Goal: Task Accomplishment & Management: Complete application form

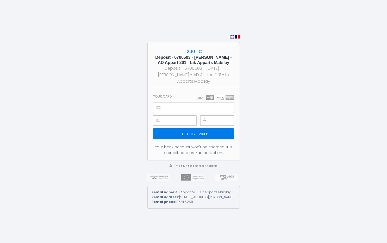
click at [202, 133] on input "Deposit 200 €" at bounding box center [193, 133] width 80 height 11
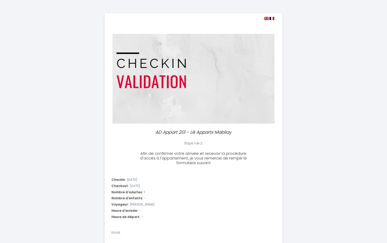
select select
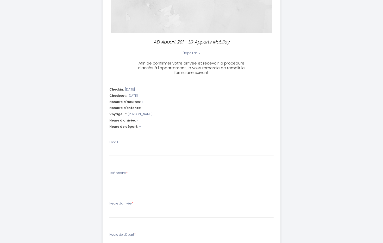
scroll to position [93, 0]
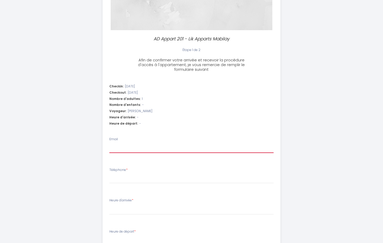
type input "m"
select select
type input "ma"
select select
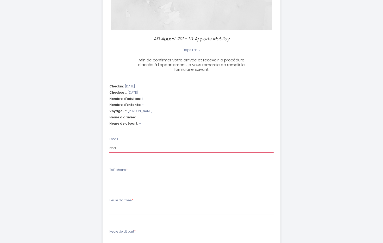
select select
type input "mar"
select select
type input "mart"
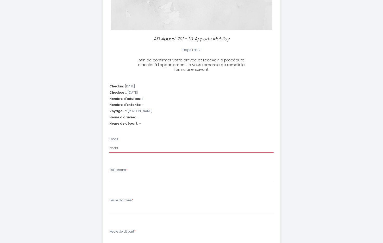
select select
type input "[PERSON_NAME]"
select select
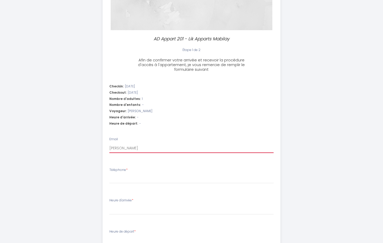
type input "marthe"
select select
type input "marthe."
select select
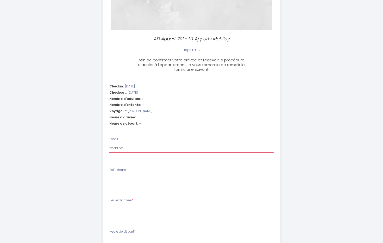
select select
type input "marthe.v"
select select
type input "marthe.va"
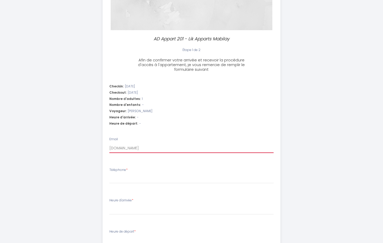
select select
type input "marthe.vas"
select select
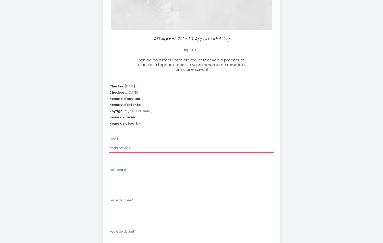
type input "marthe.vass"
select select
type input "marthe.vassa"
select select
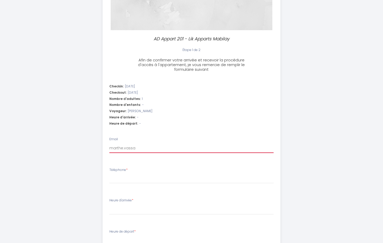
select select
type input "marthe.vassal"
select select
type input "marthe.vassall"
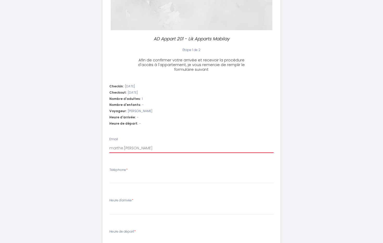
select select
type input "marthe.vassallo"
select select
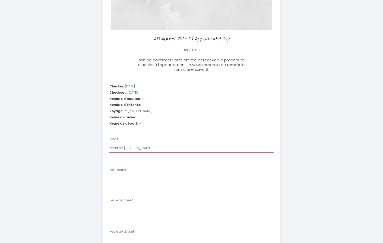
type input "marthe.vassallo@"
select select
type input "marthe.vassallo@a"
select select
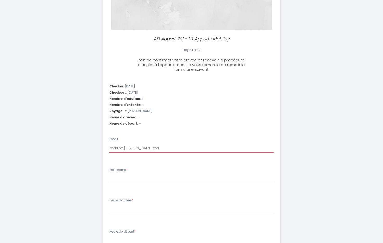
select select
type input "marthe.vassallo@"
select select
type input "marthe.vassallo@w"
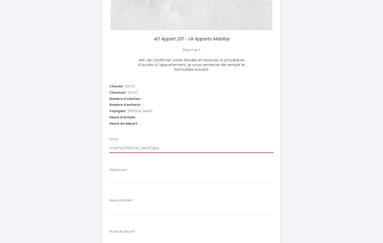
select select
type input "marthe.vassallo@wa"
select select
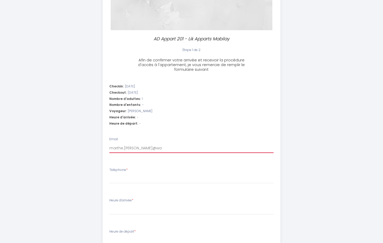
type input "marthe.vassallo@wan"
select select
type input "marthe.vassallo@wana"
select select
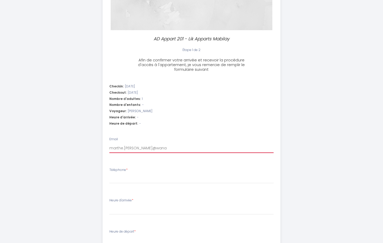
select select
type input "marthe.vassallo@wanad"
select select
type input "marthe.vassallo@wanado"
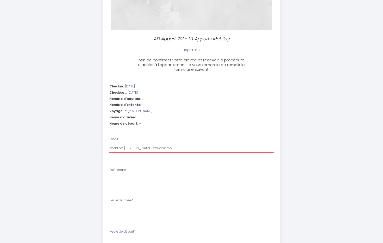
select select
type input "marthe.vassallo@wanadoo"
select select
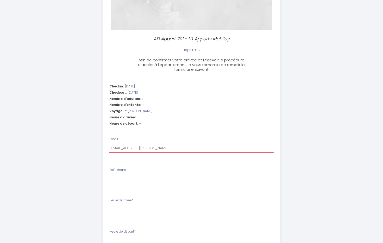
type input "marthe.vassallo@wanadoo."
select select
type input "marthe.vassallo@wanadoo.f"
select select
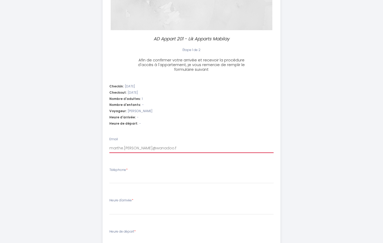
select select
type input "marthe.vassallo@wanadoo.fr"
select select
type input "marthe.vassallo@wanadoo.fr"
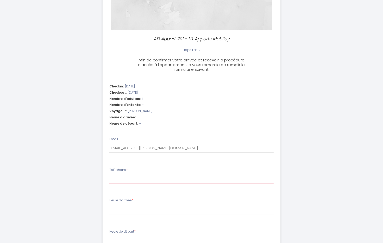
type input "0"
select select
type input "06"
select select
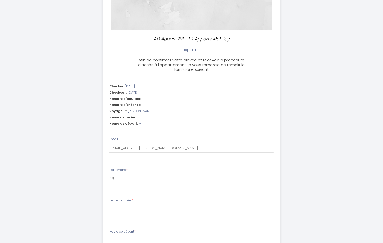
select select
type input "068"
select select
type input "0688"
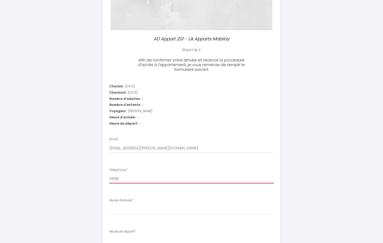
select select
type input "06883"
select select
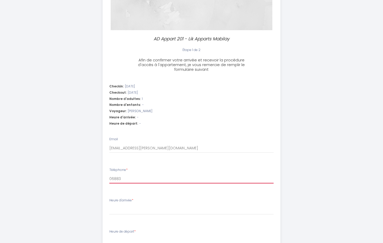
type input "068839"
select select
type input "0688399"
select select
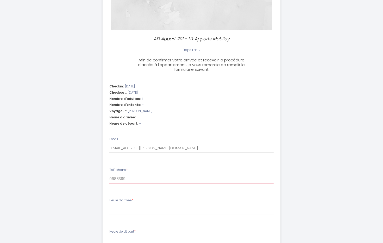
select select
type input "06883997"
select select
type input "068839976"
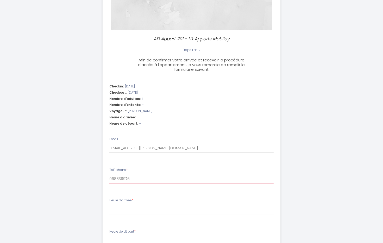
select select
type input "0688399765"
select select
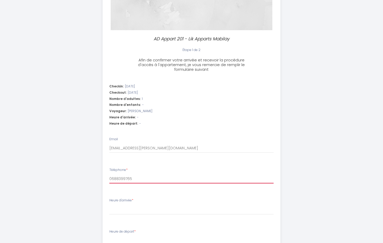
type input "0688399765"
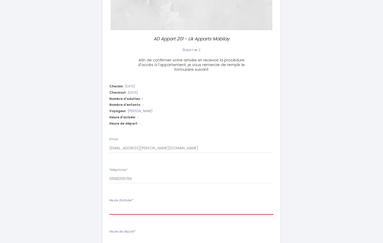
select select "22:00"
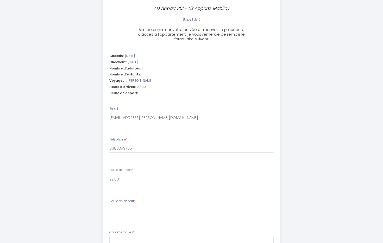
scroll to position [159, 0]
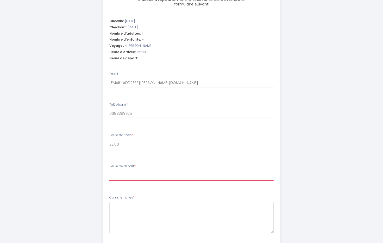
select select "09:30"
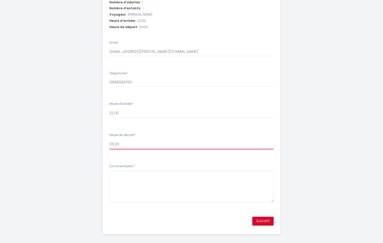
scroll to position [190, 0]
click at [264, 217] on button "Suivant" at bounding box center [262, 221] width 21 height 9
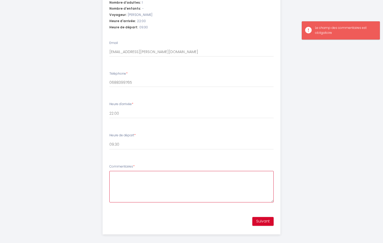
click at [118, 173] on textarea "Commentaires *" at bounding box center [191, 186] width 164 height 31
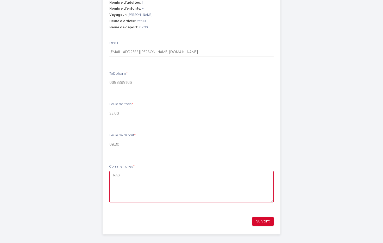
type textarea "RAS"
click at [265, 218] on button "Suivant" at bounding box center [262, 221] width 21 height 9
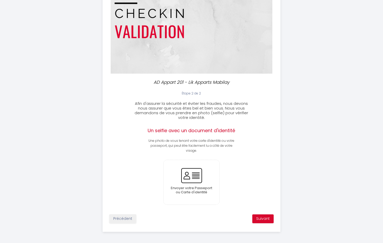
scroll to position [50, 0]
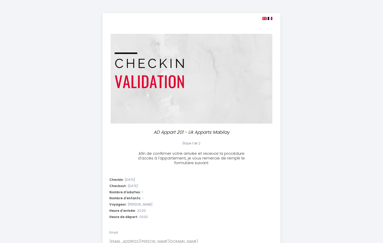
select select "22:00"
select select "09:30"
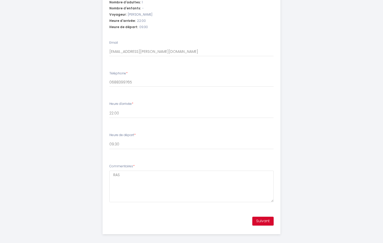
scroll to position [190, 0]
click at [266, 218] on button "Suivant" at bounding box center [262, 221] width 21 height 9
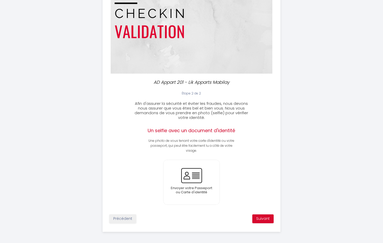
scroll to position [50, 0]
click at [191, 181] on input "file" at bounding box center [191, 182] width 56 height 45
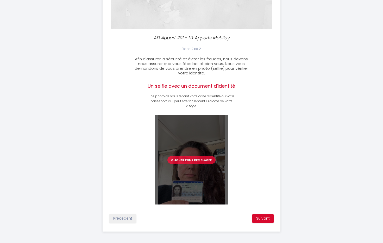
scroll to position [94, 0]
click at [267, 218] on button "Suivant" at bounding box center [262, 218] width 21 height 9
